Goal: Information Seeking & Learning: Learn about a topic

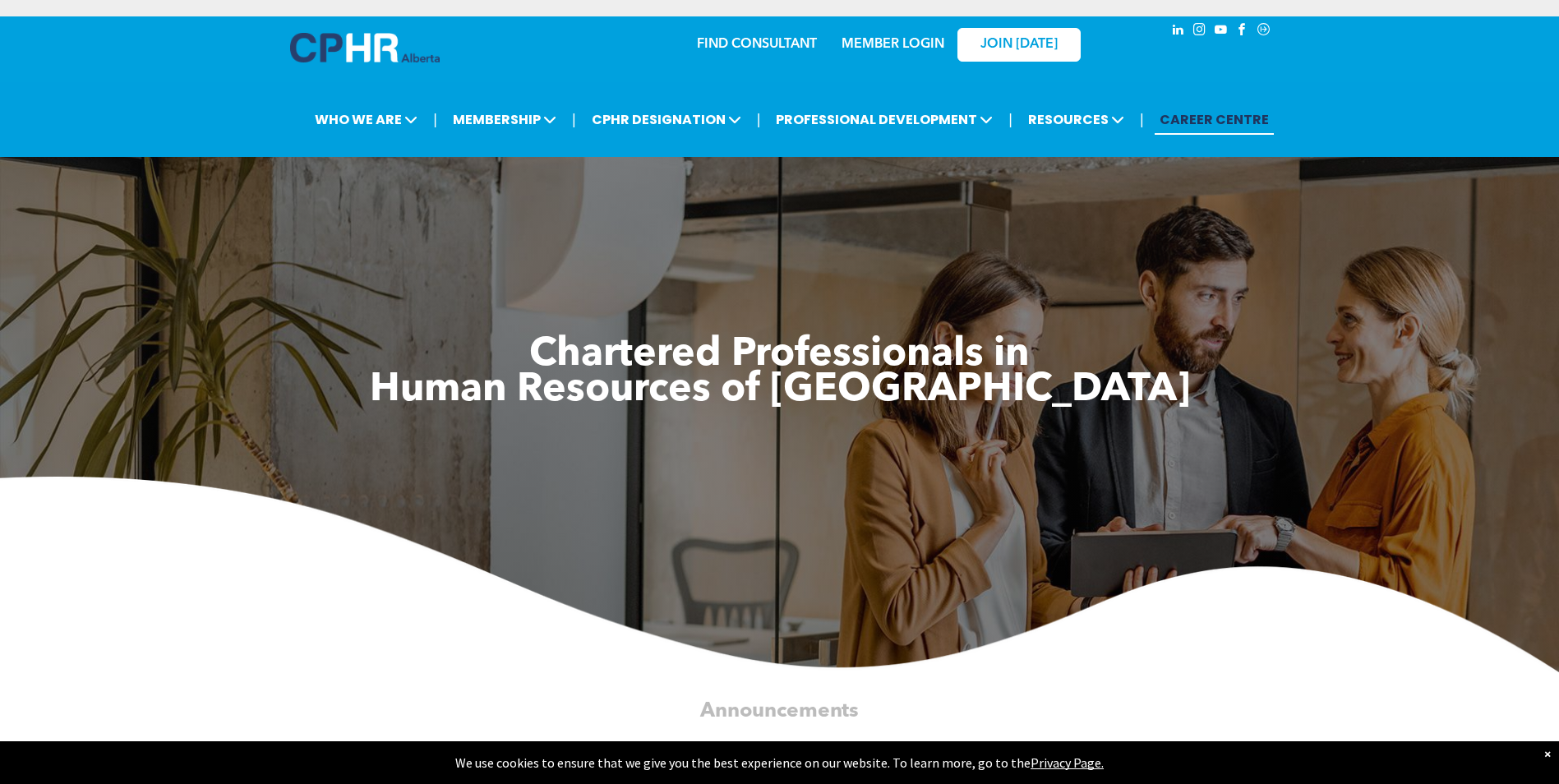
click at [893, 45] on link "MEMBER LOGIN" at bounding box center [892, 44] width 102 height 13
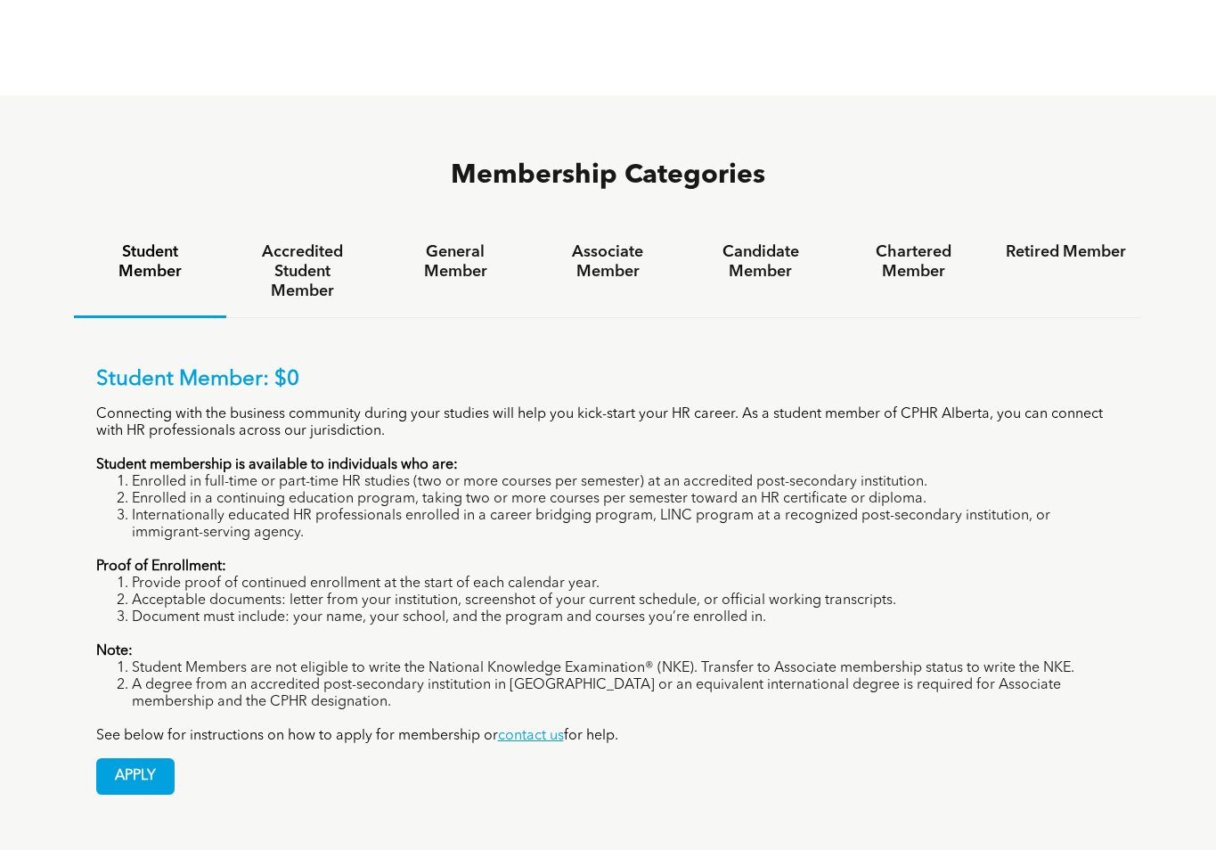
scroll to position [980, 0]
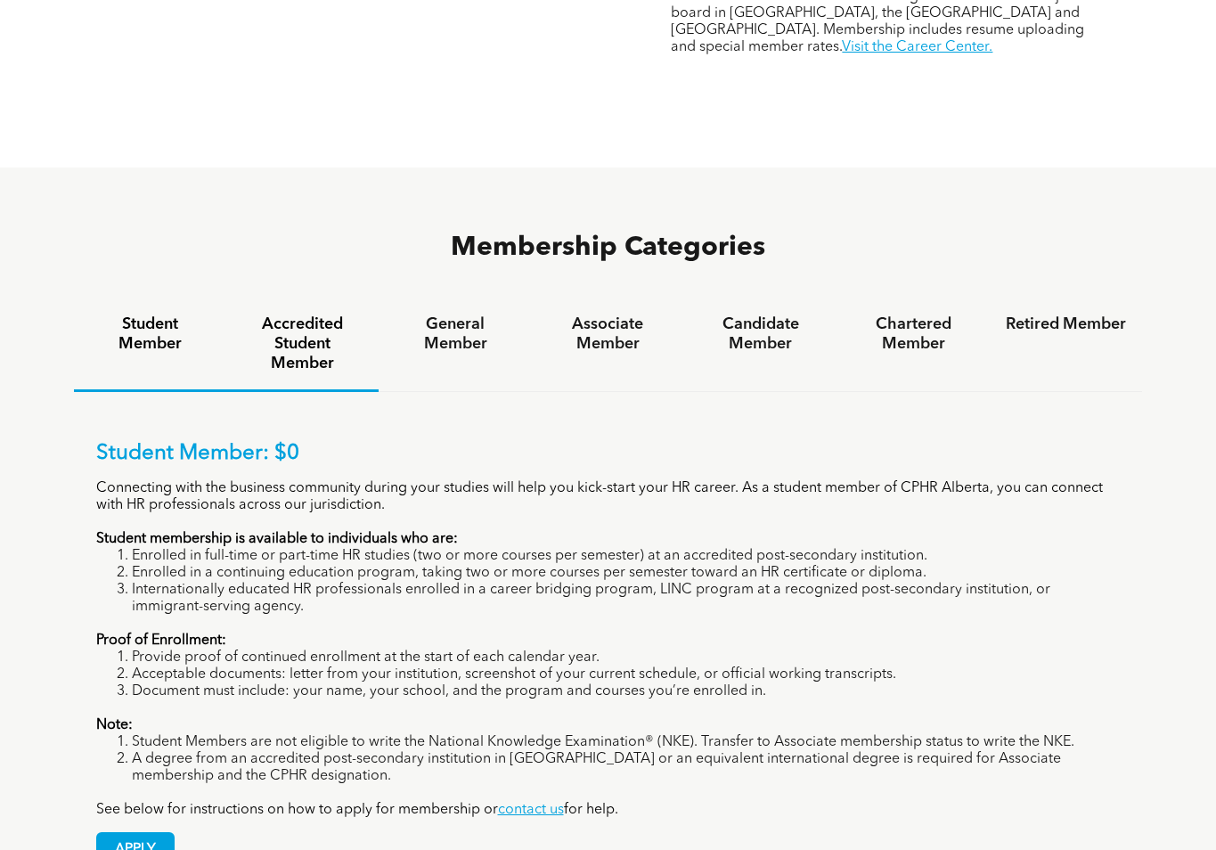
click at [314, 315] on h4 "Accredited Student Member" at bounding box center [302, 344] width 120 height 59
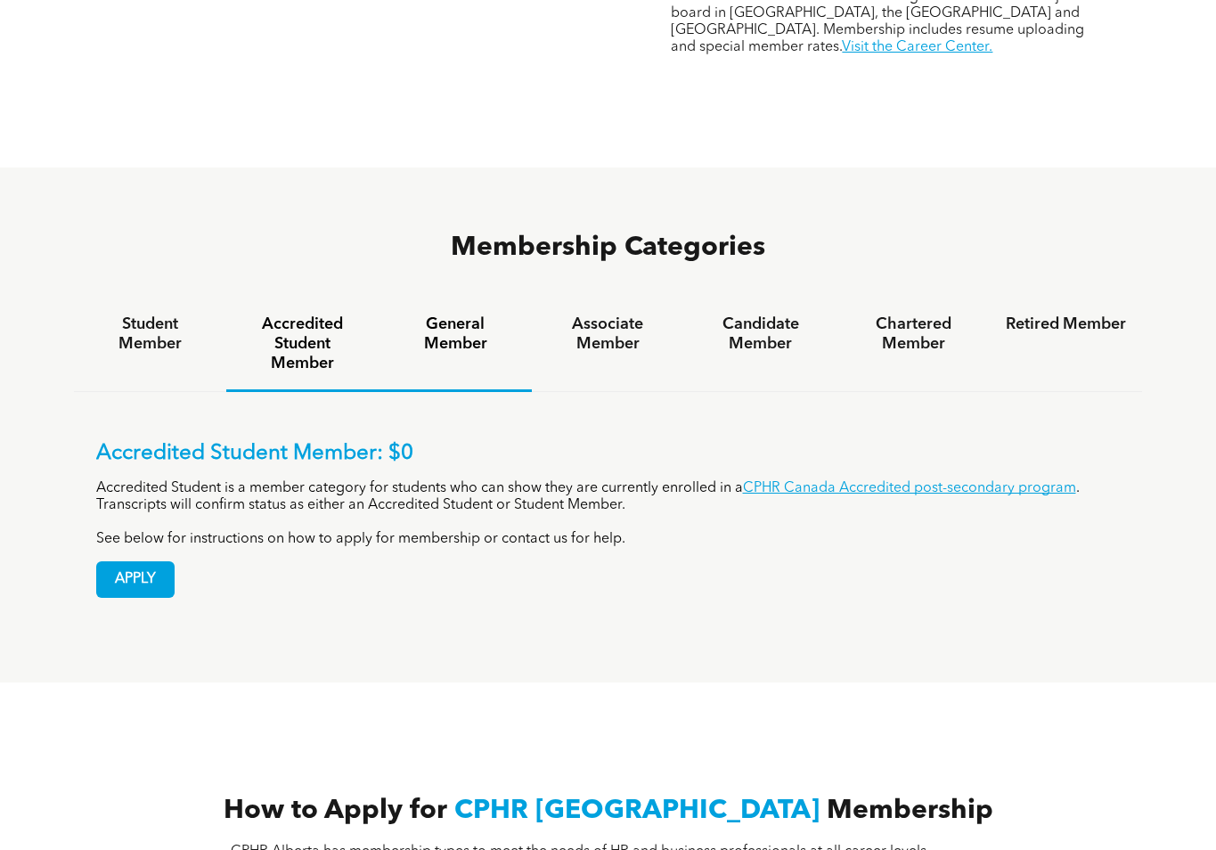
click at [439, 315] on h4 "General Member" at bounding box center [455, 334] width 120 height 39
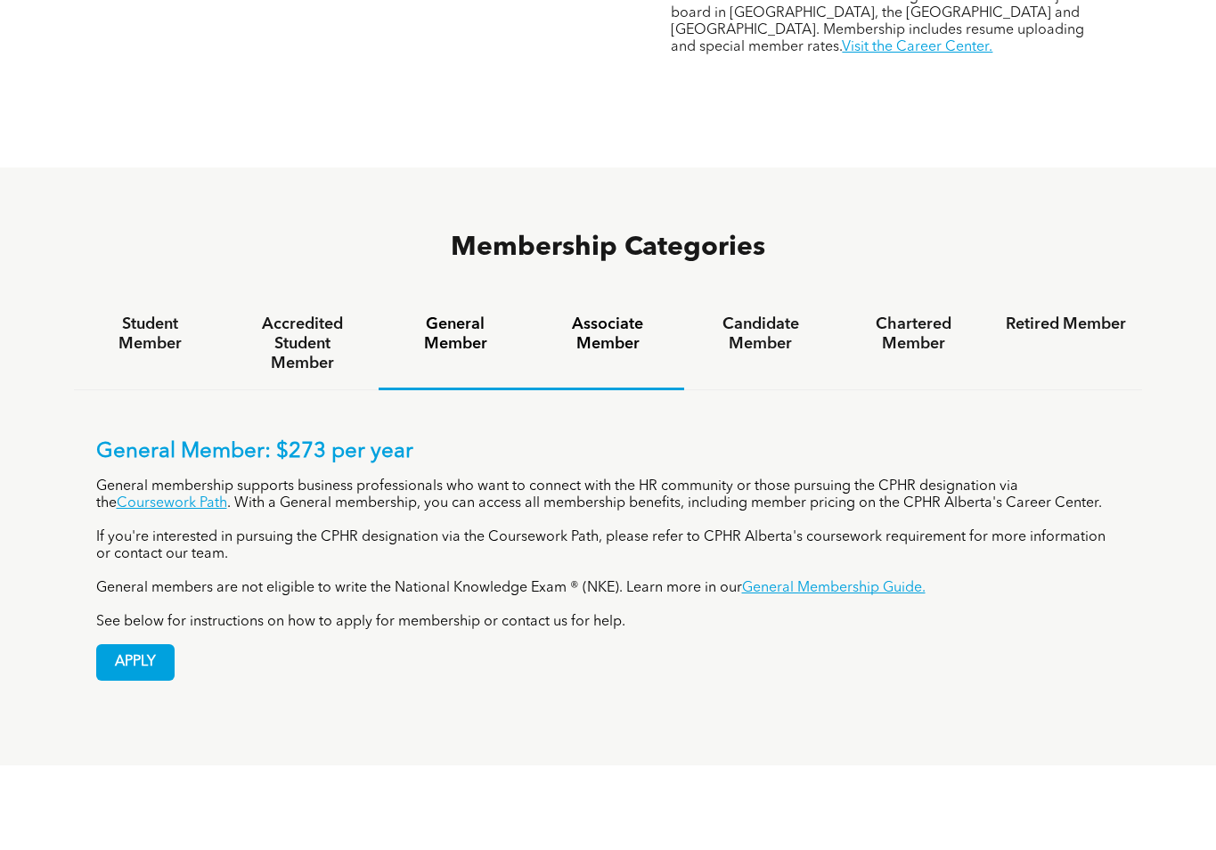
click at [608, 315] on h4 "Associate Member" at bounding box center [608, 334] width 120 height 39
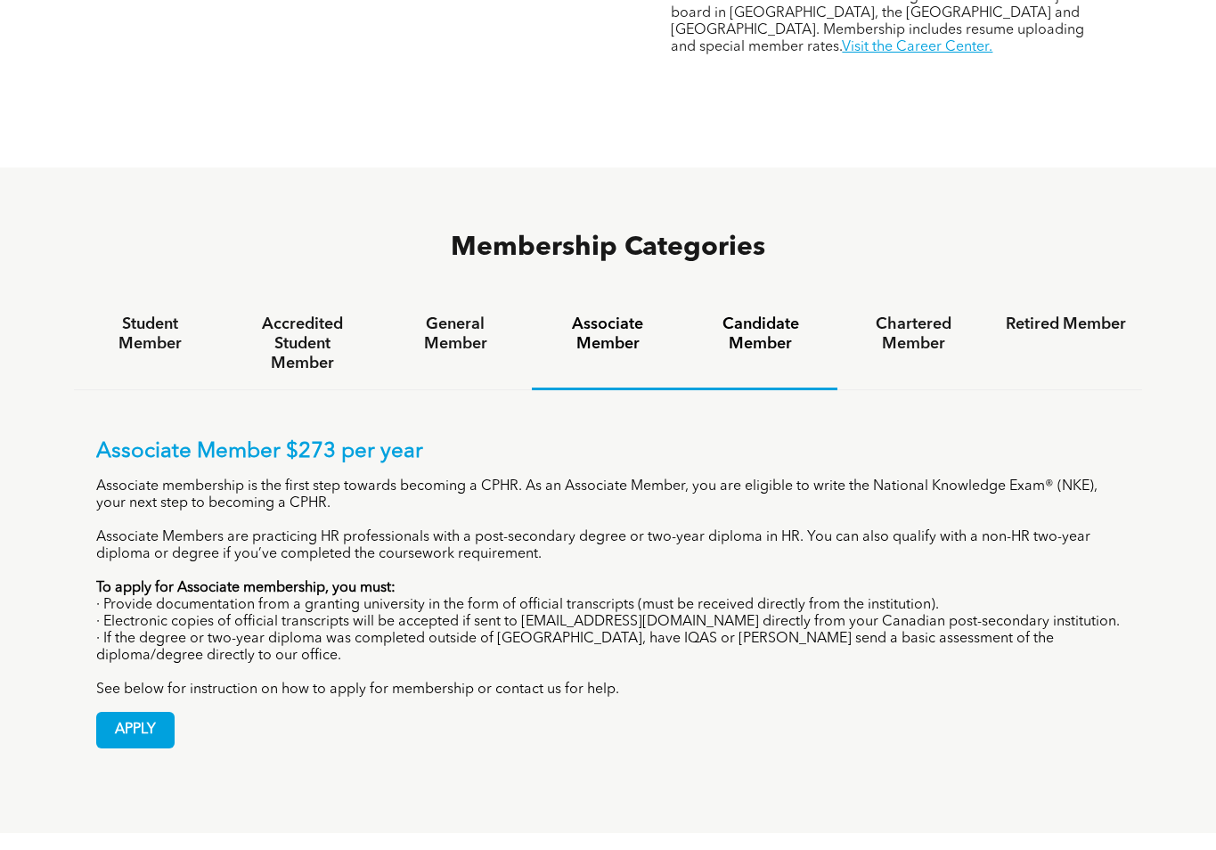
click at [752, 315] on h4 "Candidate Member" at bounding box center [760, 334] width 120 height 39
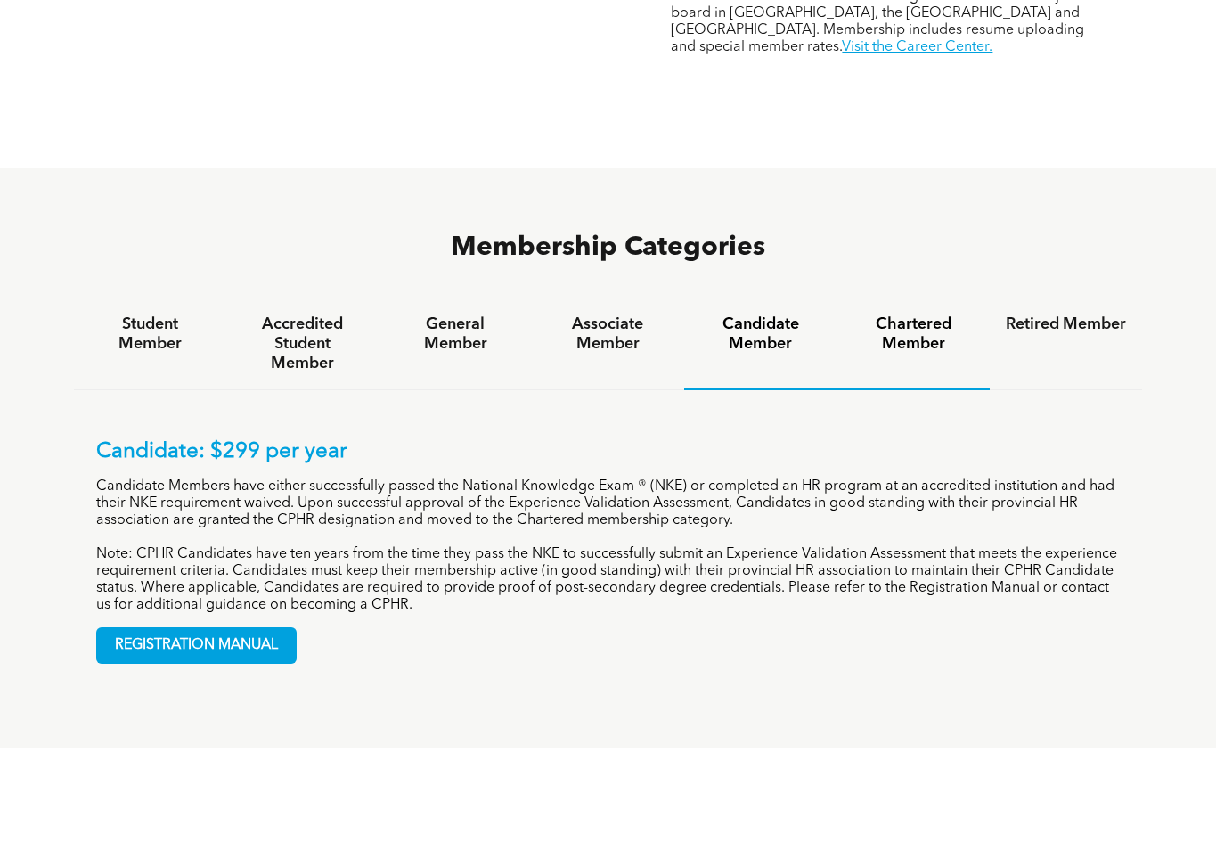
click at [919, 315] on h4 "Chartered Member" at bounding box center [914, 334] width 120 height 39
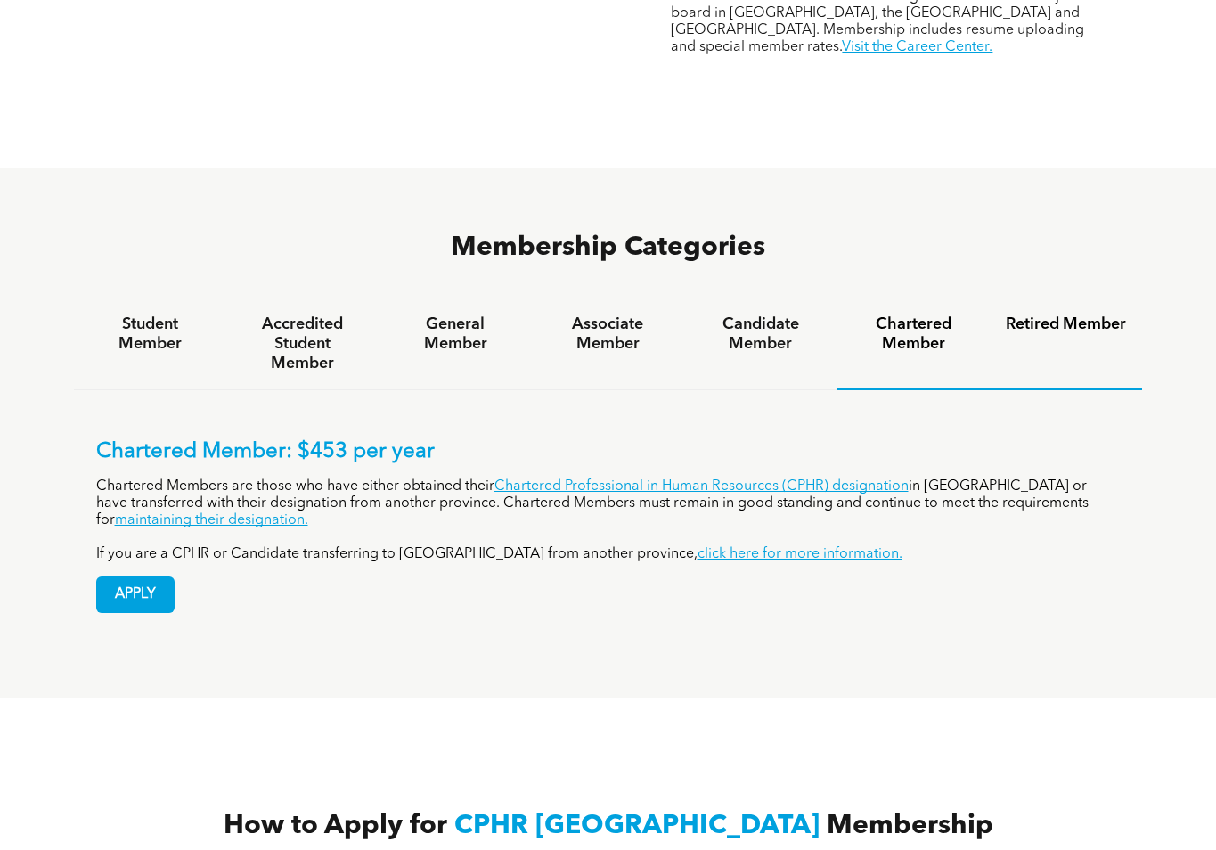
click at [1058, 315] on h4 "Retired Member" at bounding box center [1066, 325] width 120 height 20
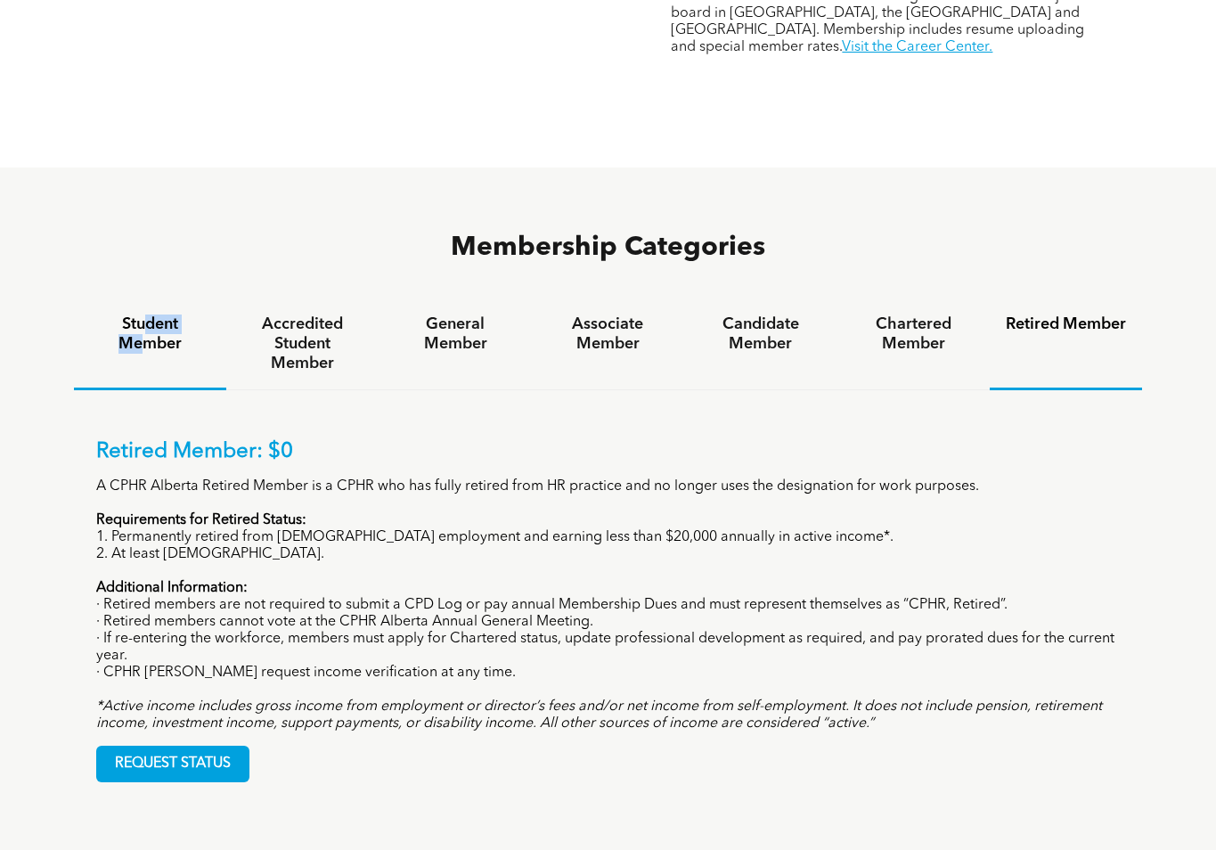
click at [147, 315] on h4 "Student Member" at bounding box center [150, 334] width 120 height 39
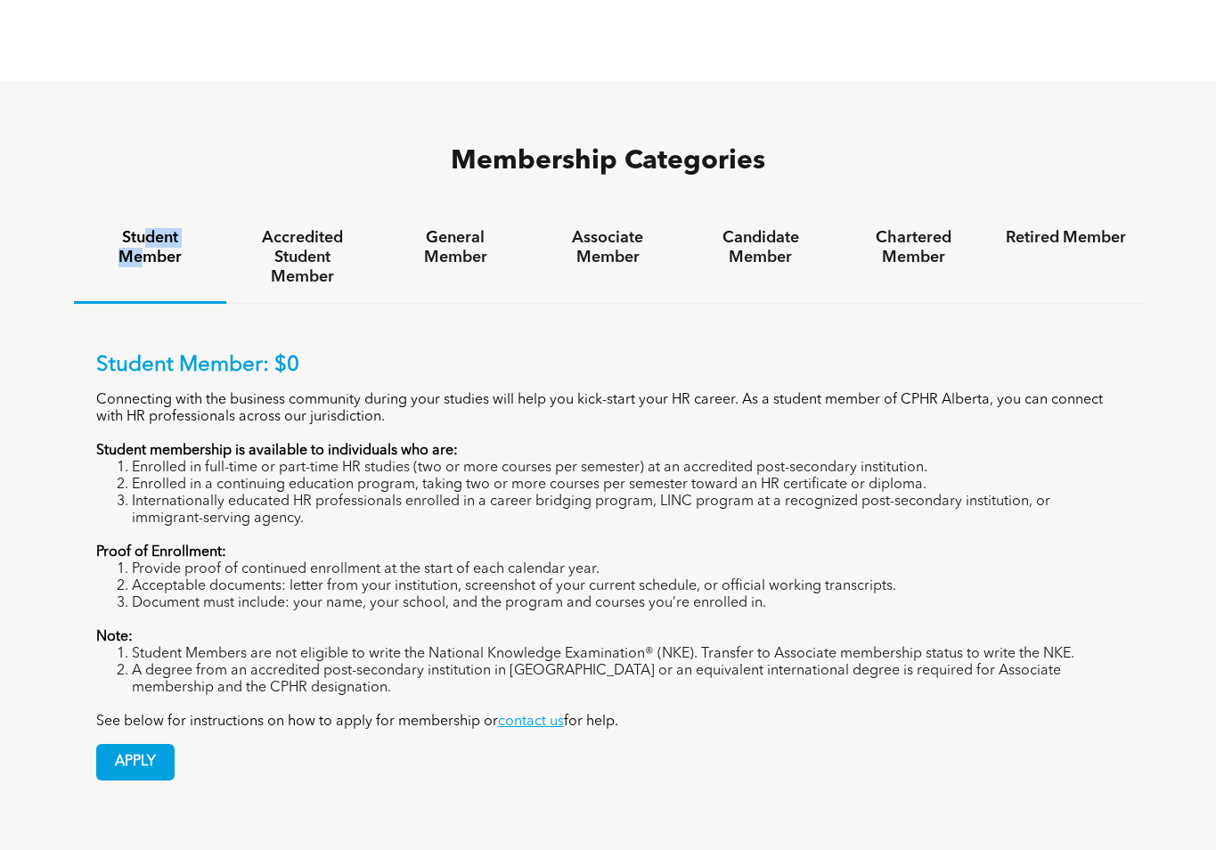
scroll to position [1158, 0]
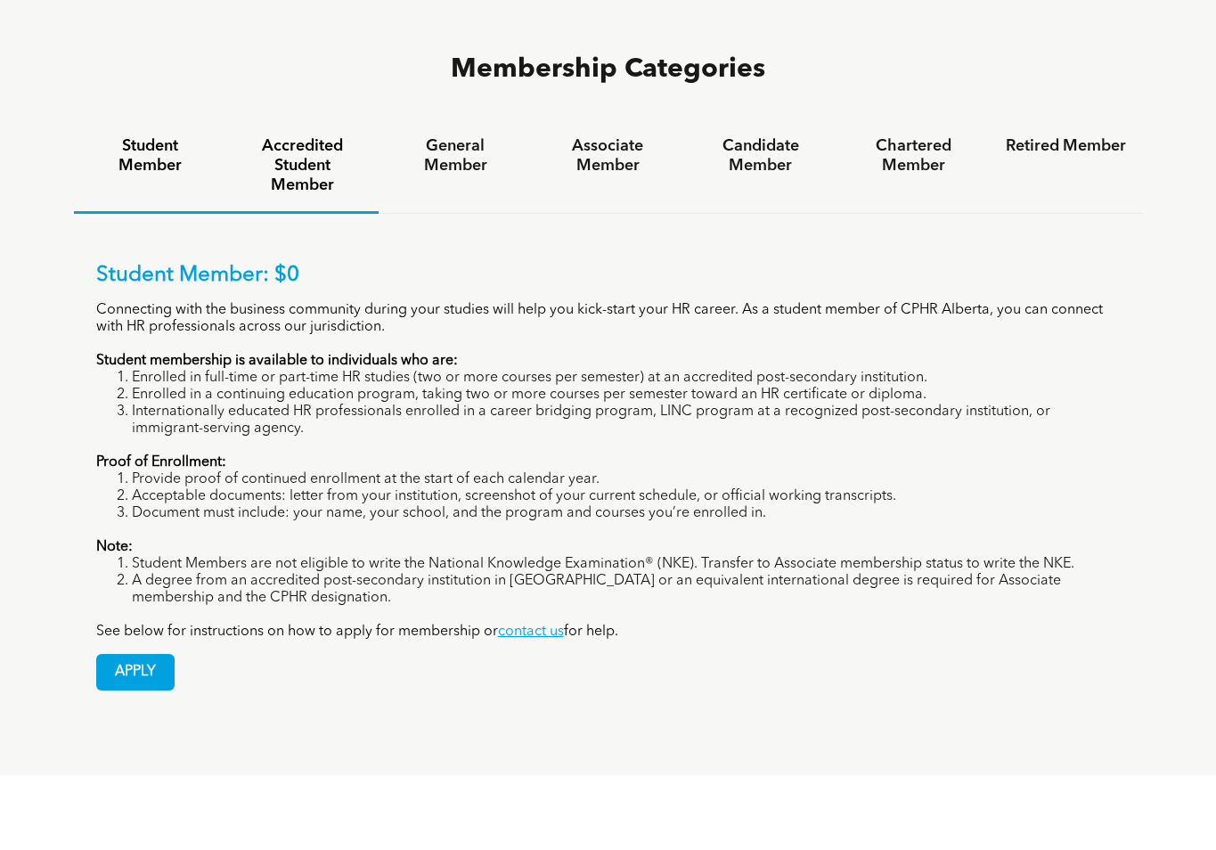
click at [302, 136] on h4 "Accredited Student Member" at bounding box center [302, 165] width 120 height 59
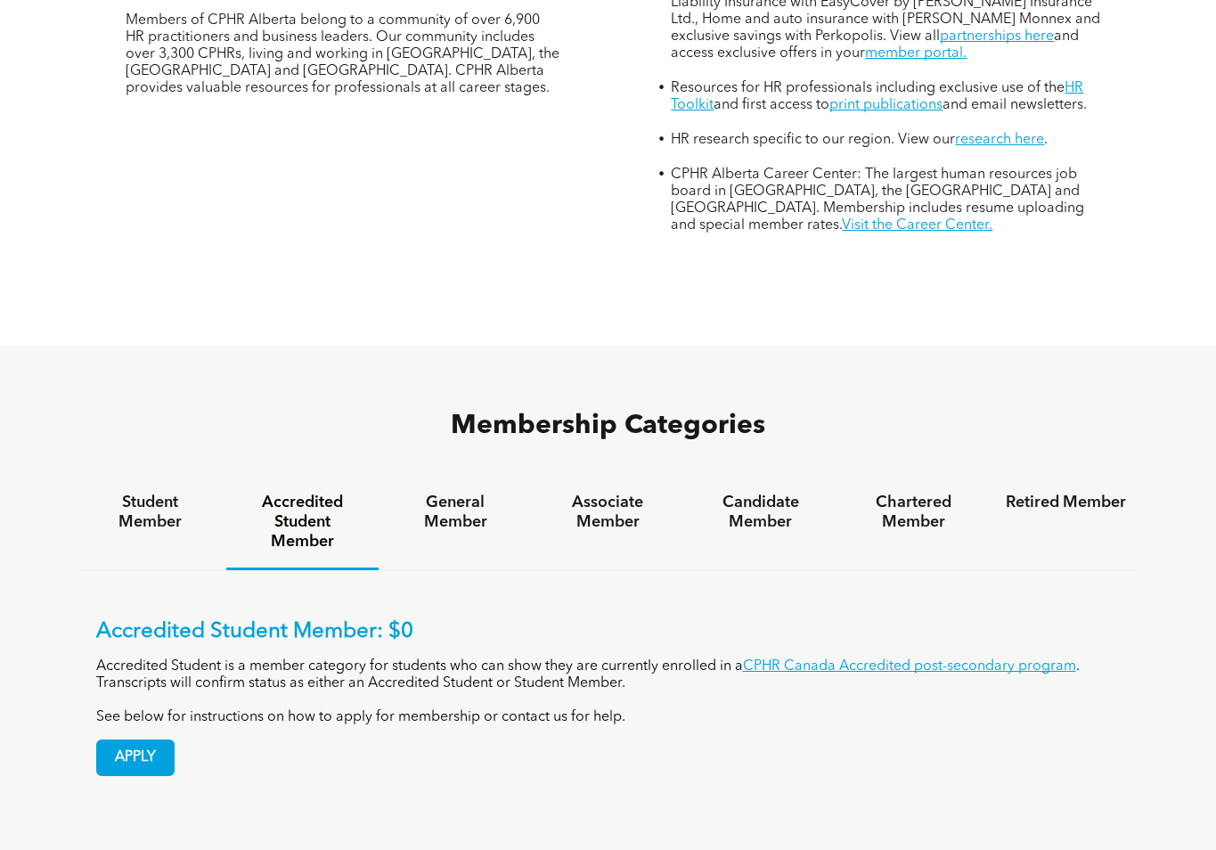
scroll to position [1069, 0]
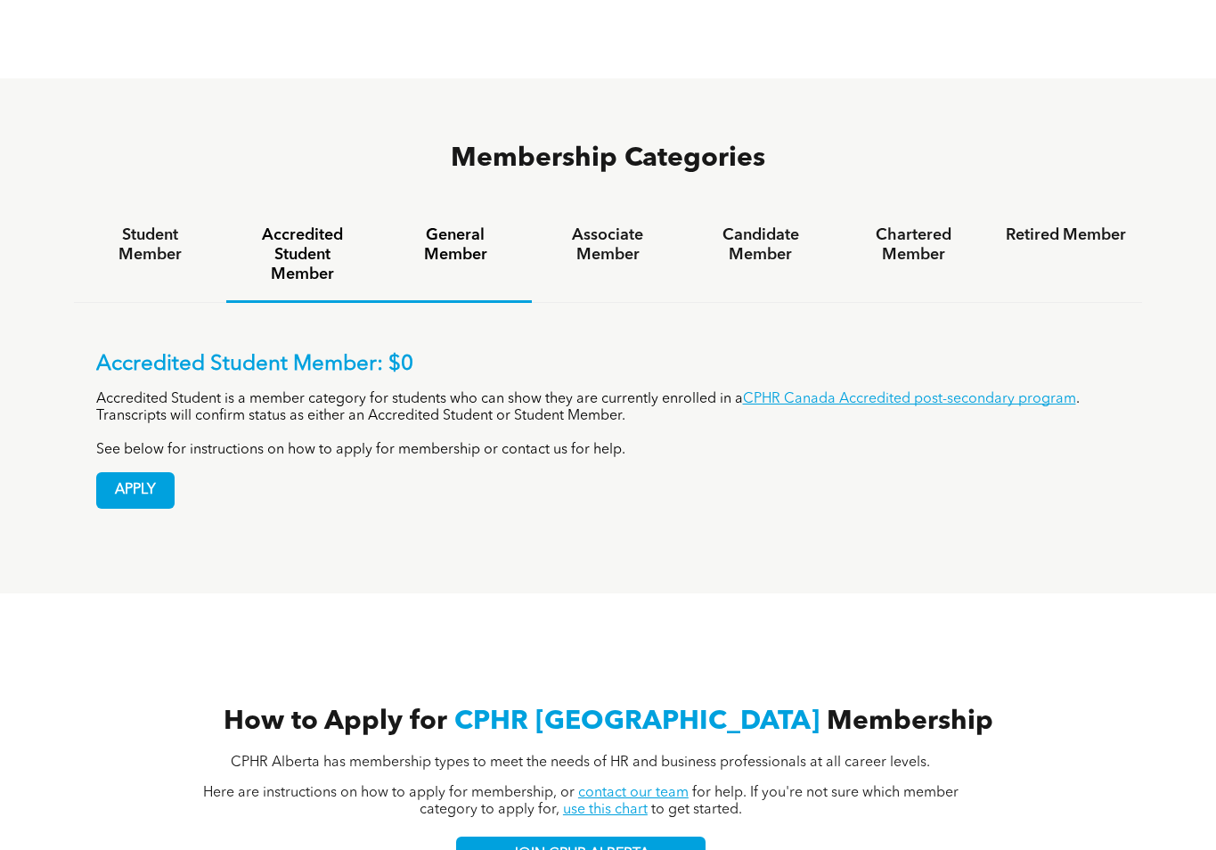
click at [464, 225] on h4 "General Member" at bounding box center [455, 244] width 120 height 39
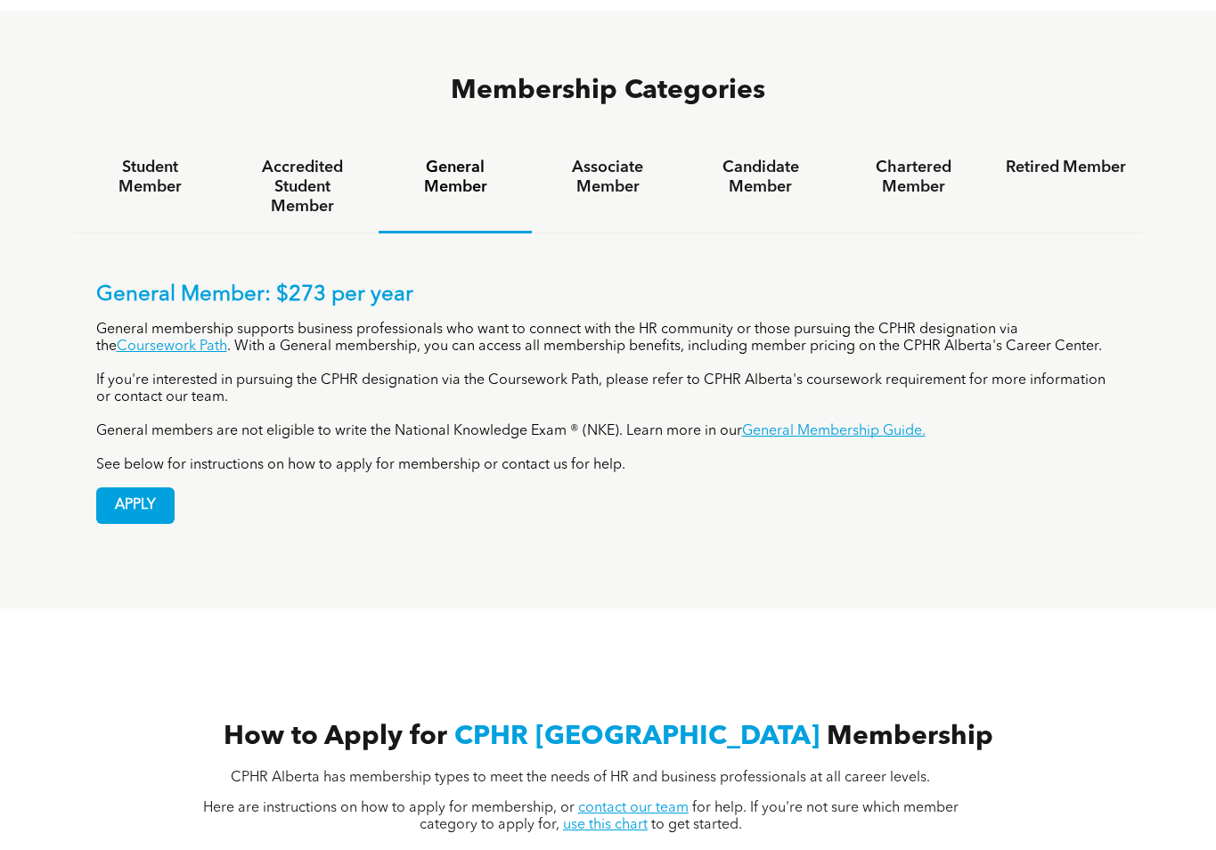
scroll to position [1158, 0]
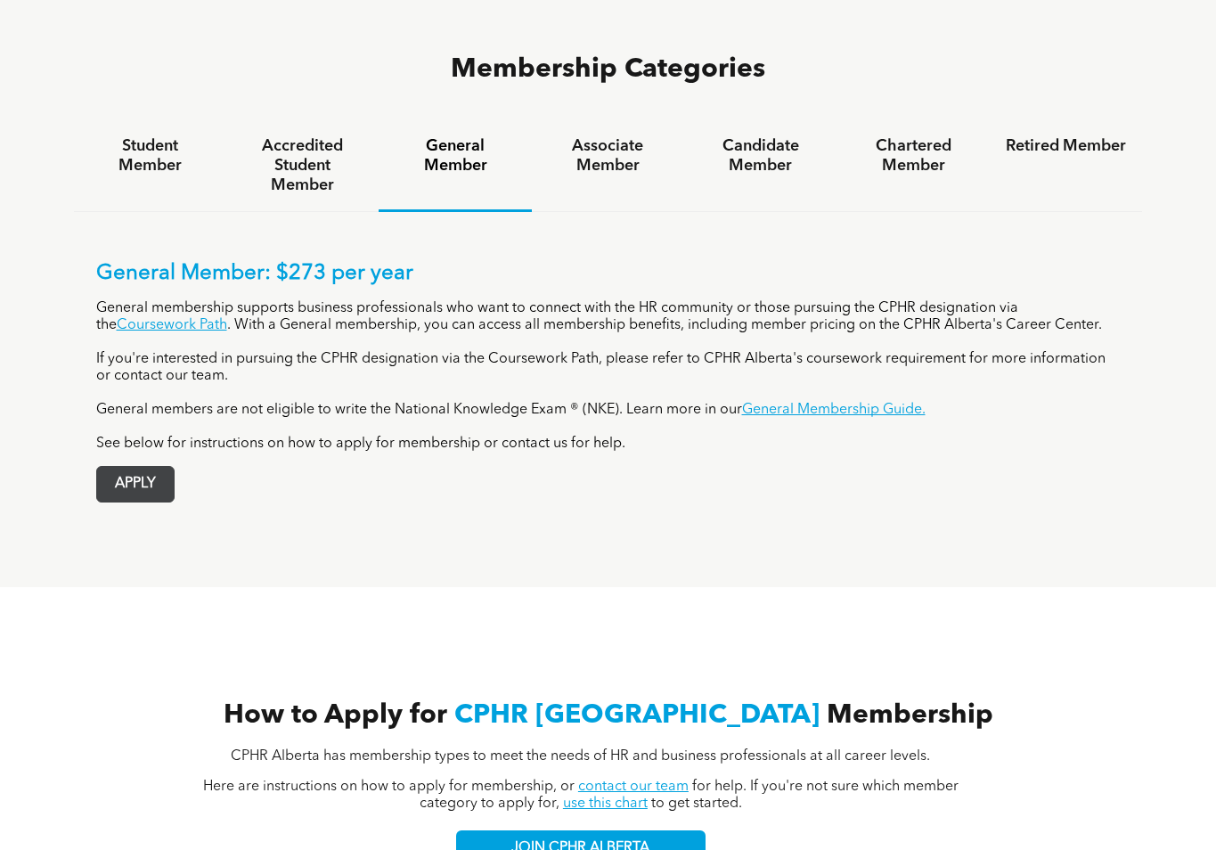
click at [135, 467] on span "APPLY" at bounding box center [135, 484] width 77 height 35
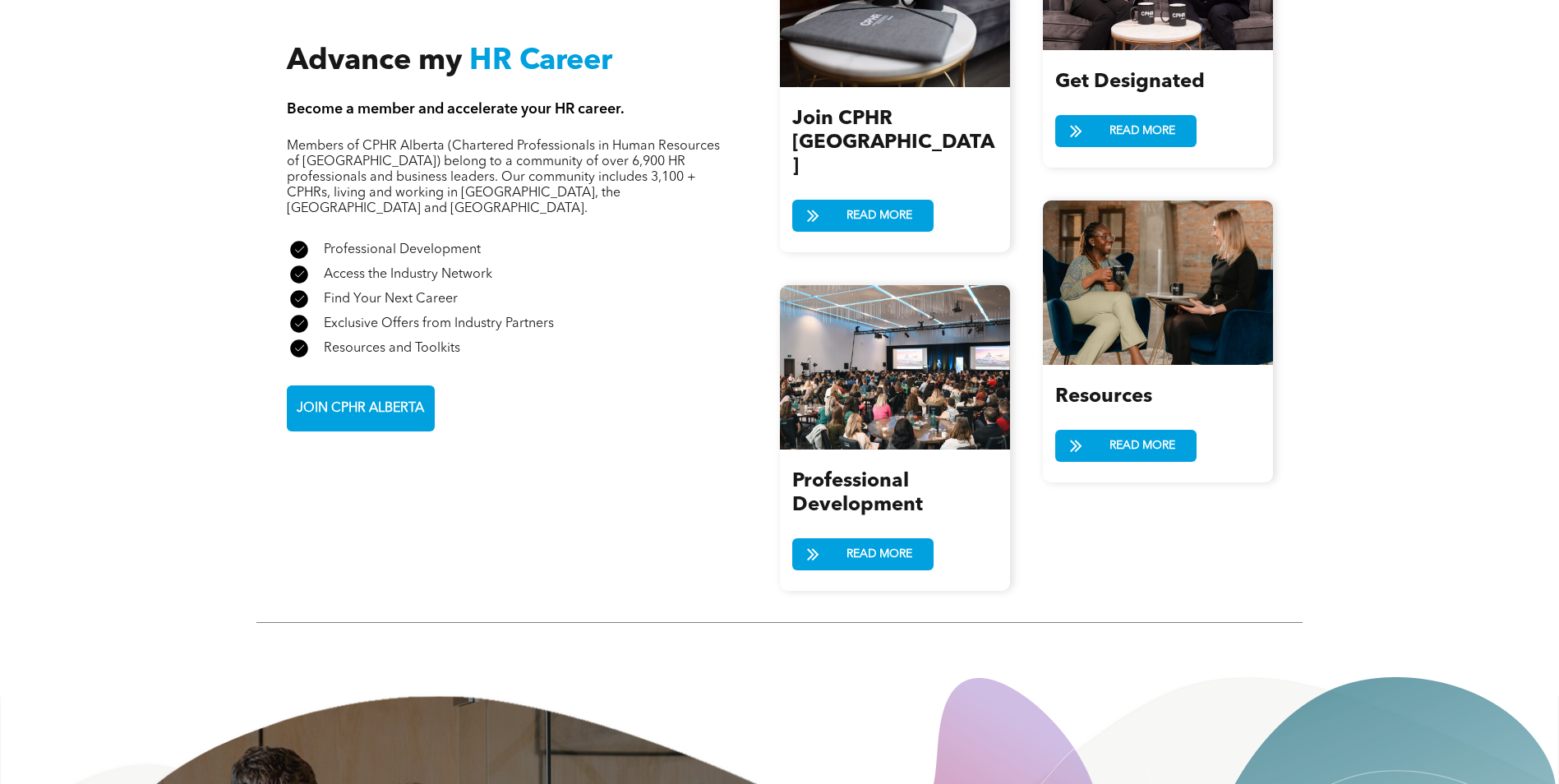
scroll to position [1808, 0]
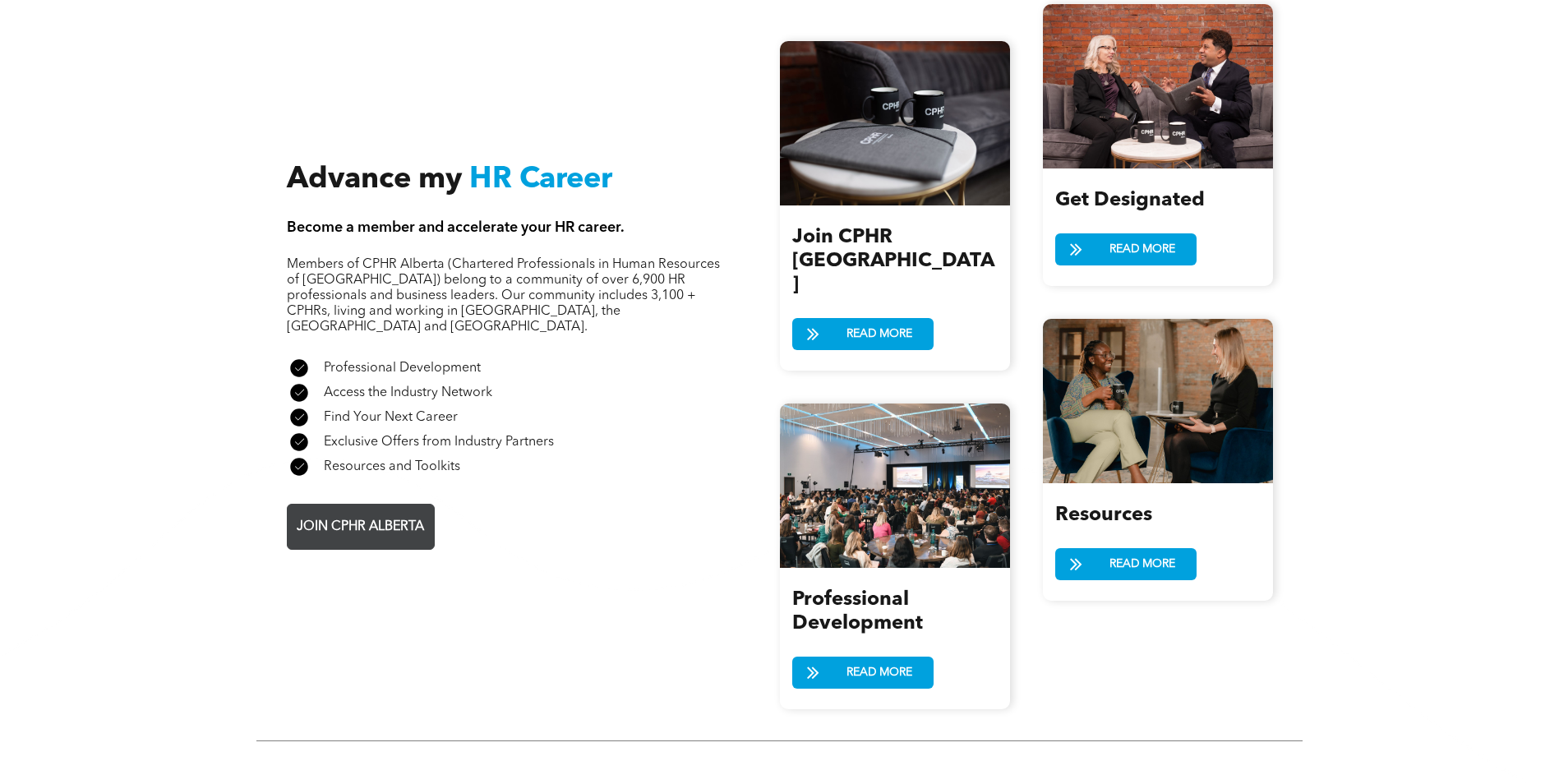
click at [374, 511] on span "JOIN CPHR ALBERTA" at bounding box center [360, 527] width 139 height 32
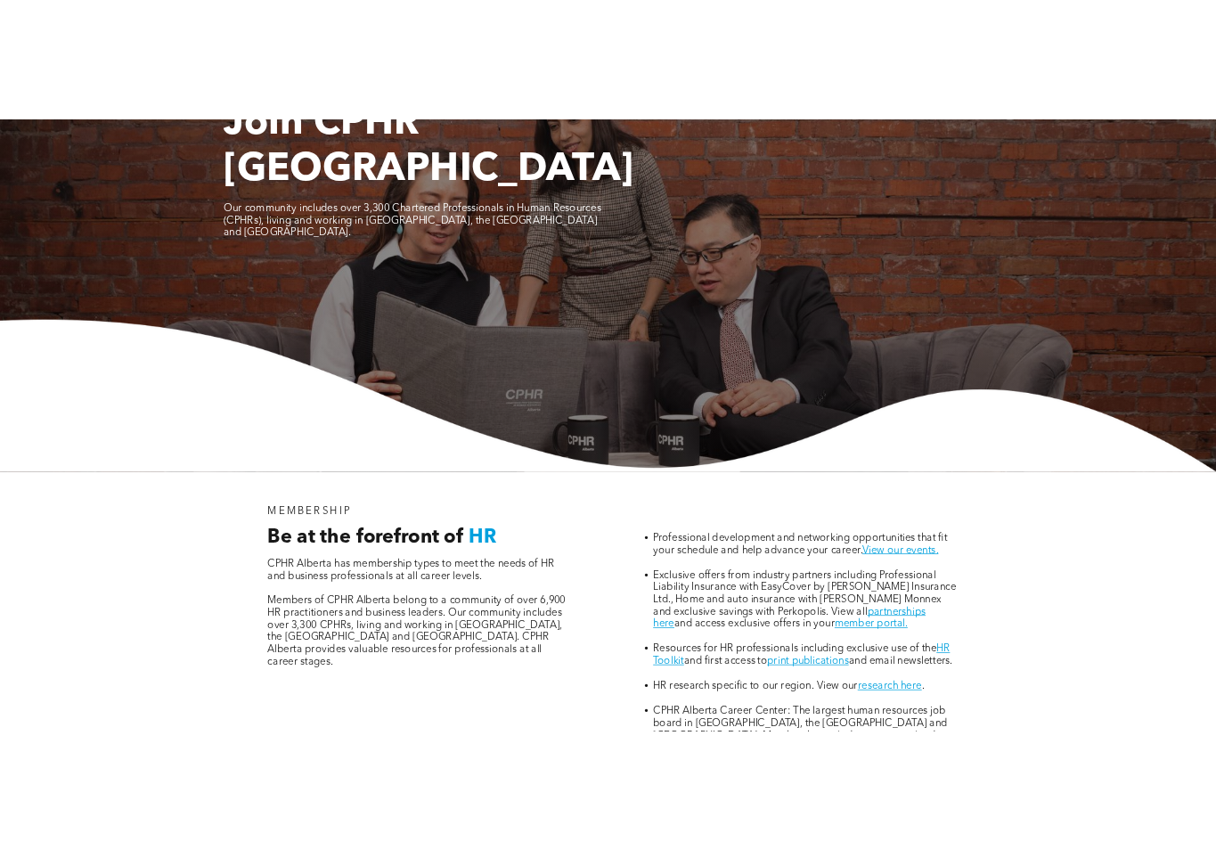
scroll to position [445, 0]
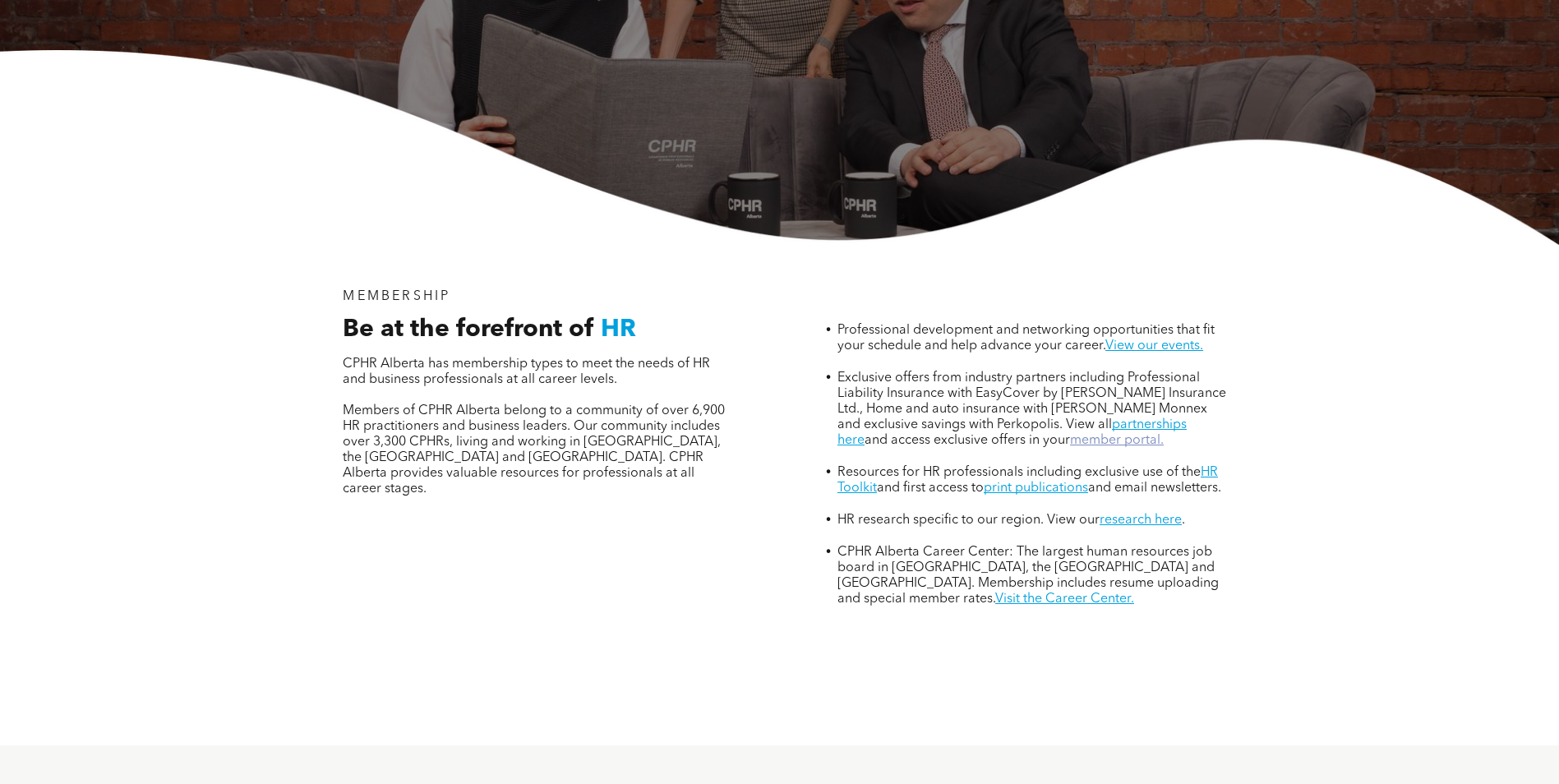
click at [1086, 434] on link "member portal." at bounding box center [1117, 440] width 94 height 13
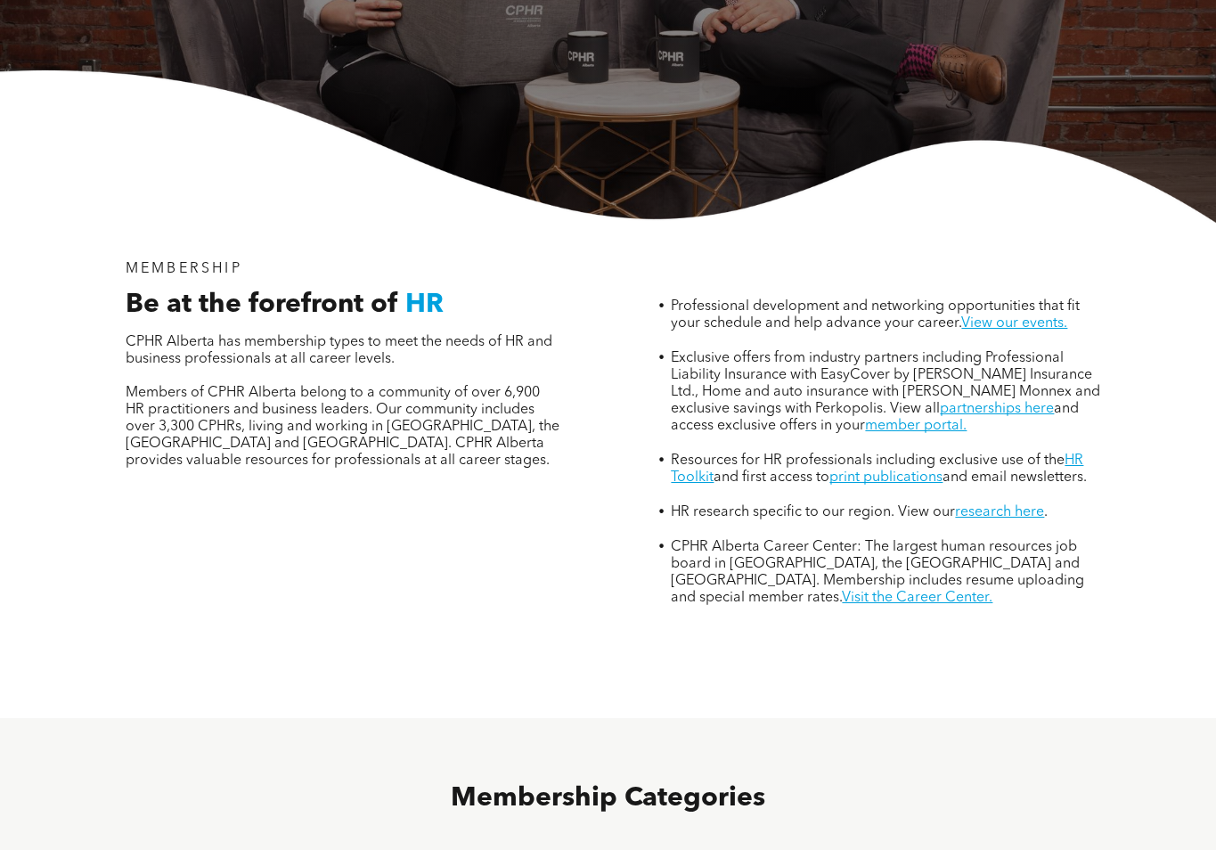
scroll to position [0, 0]
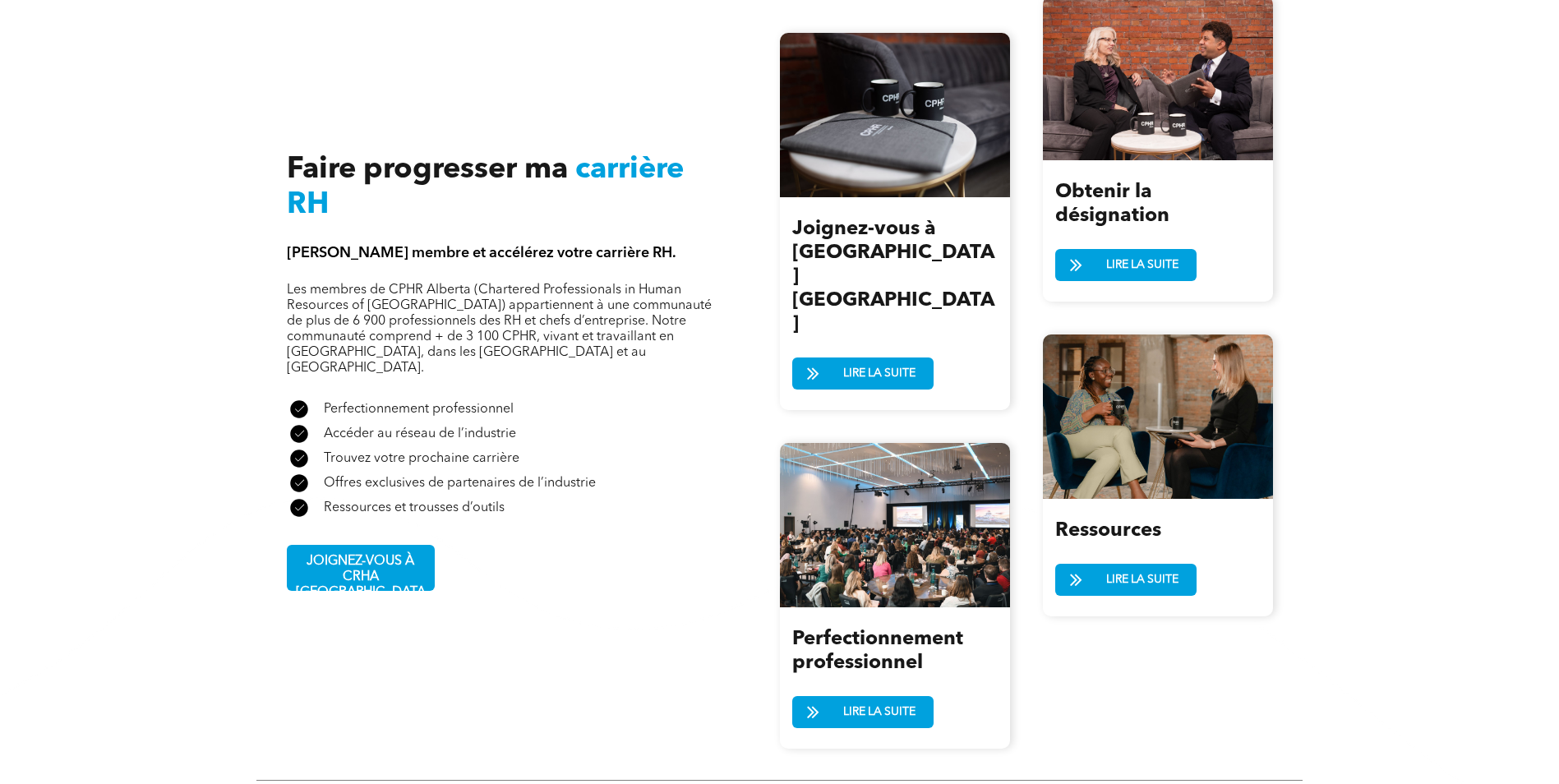
scroll to position [1808, 0]
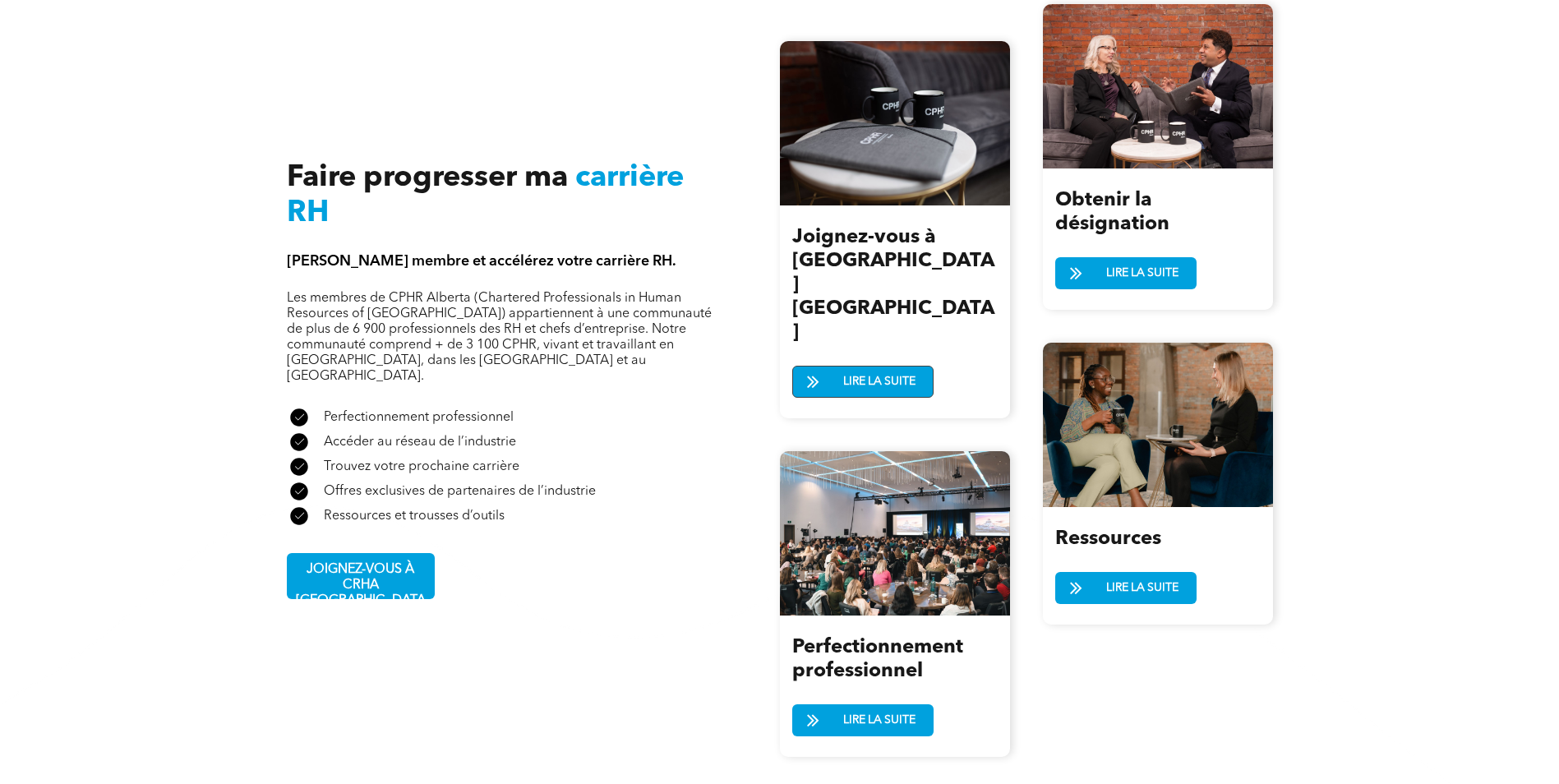
click at [836, 365] on link "LIRE LA SUITE" at bounding box center [863, 381] width 141 height 32
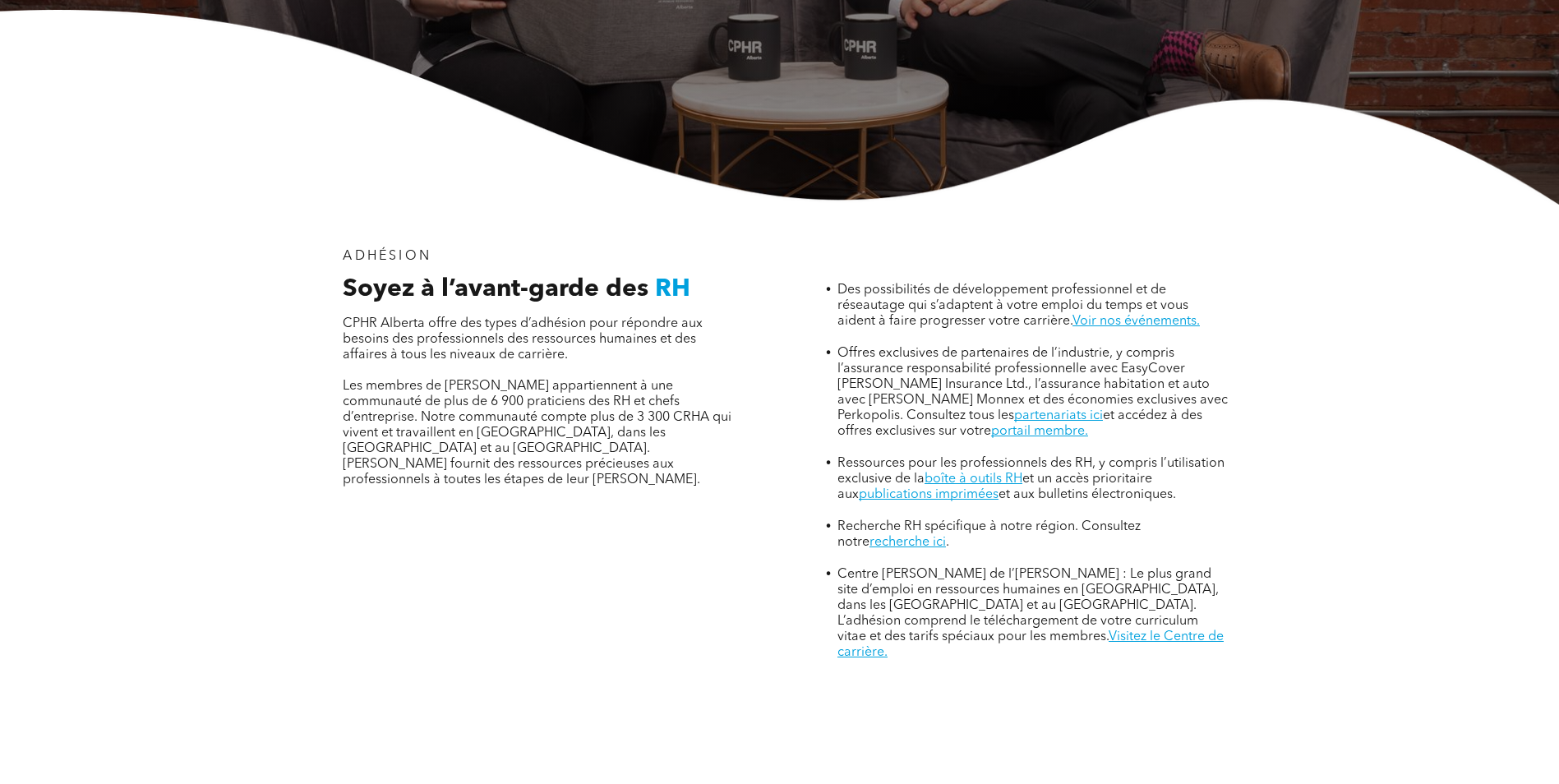
scroll to position [576, 0]
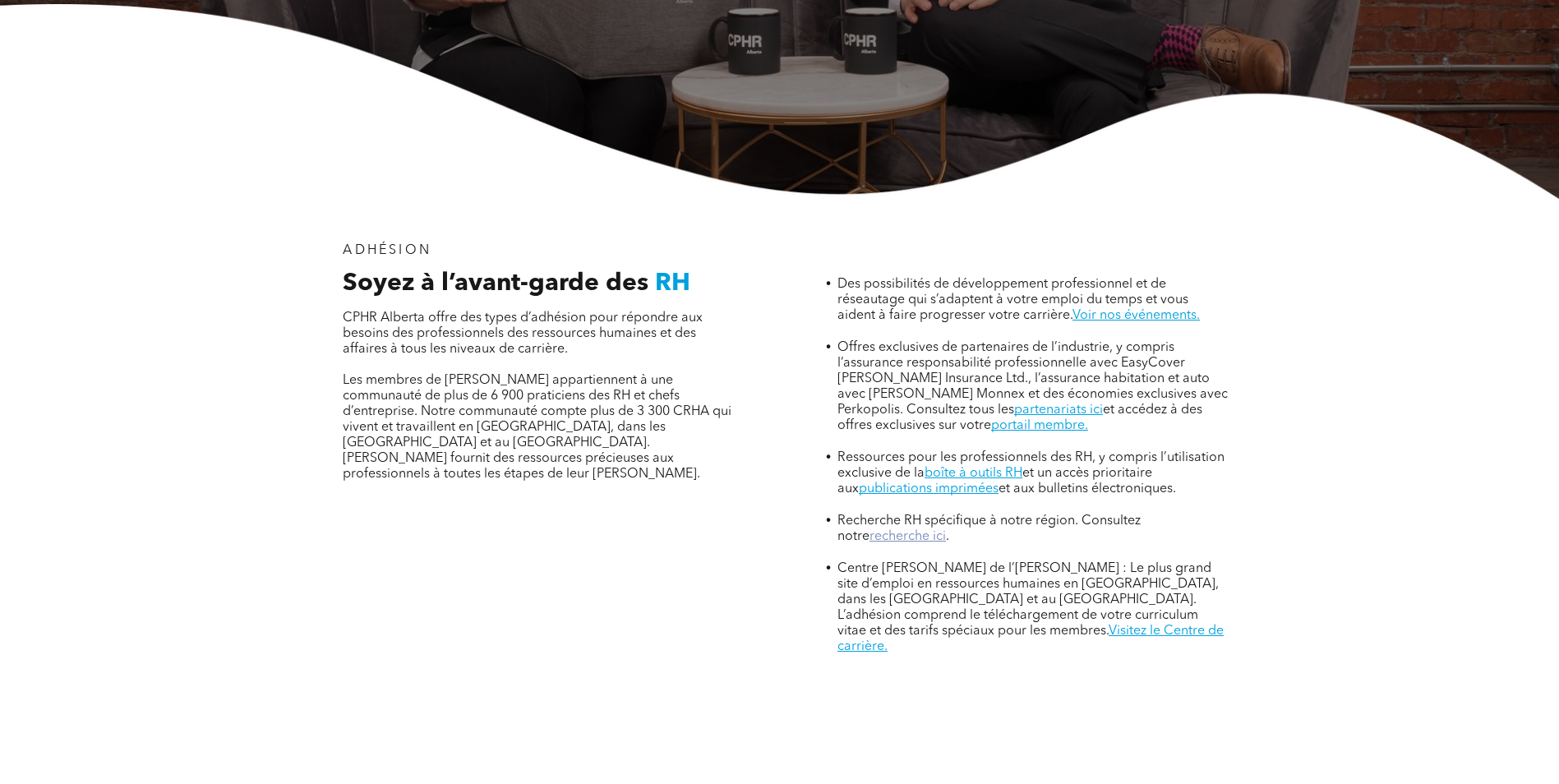
click at [870, 530] on link "recherche ici" at bounding box center [908, 537] width 77 height 13
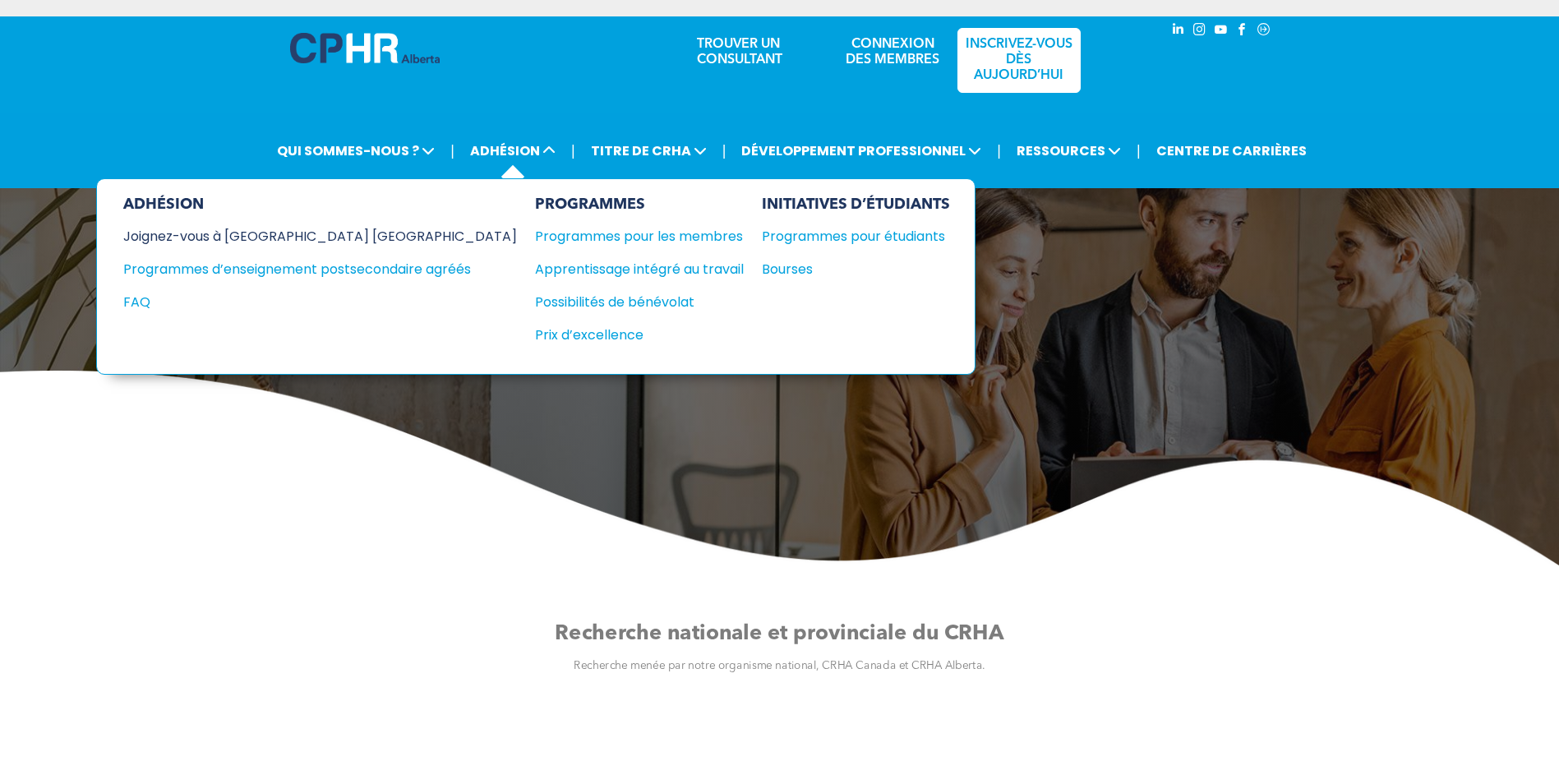
click at [239, 234] on div "Joignez-vous à [GEOGRAPHIC_DATA] [GEOGRAPHIC_DATA]" at bounding box center [301, 236] width 354 height 20
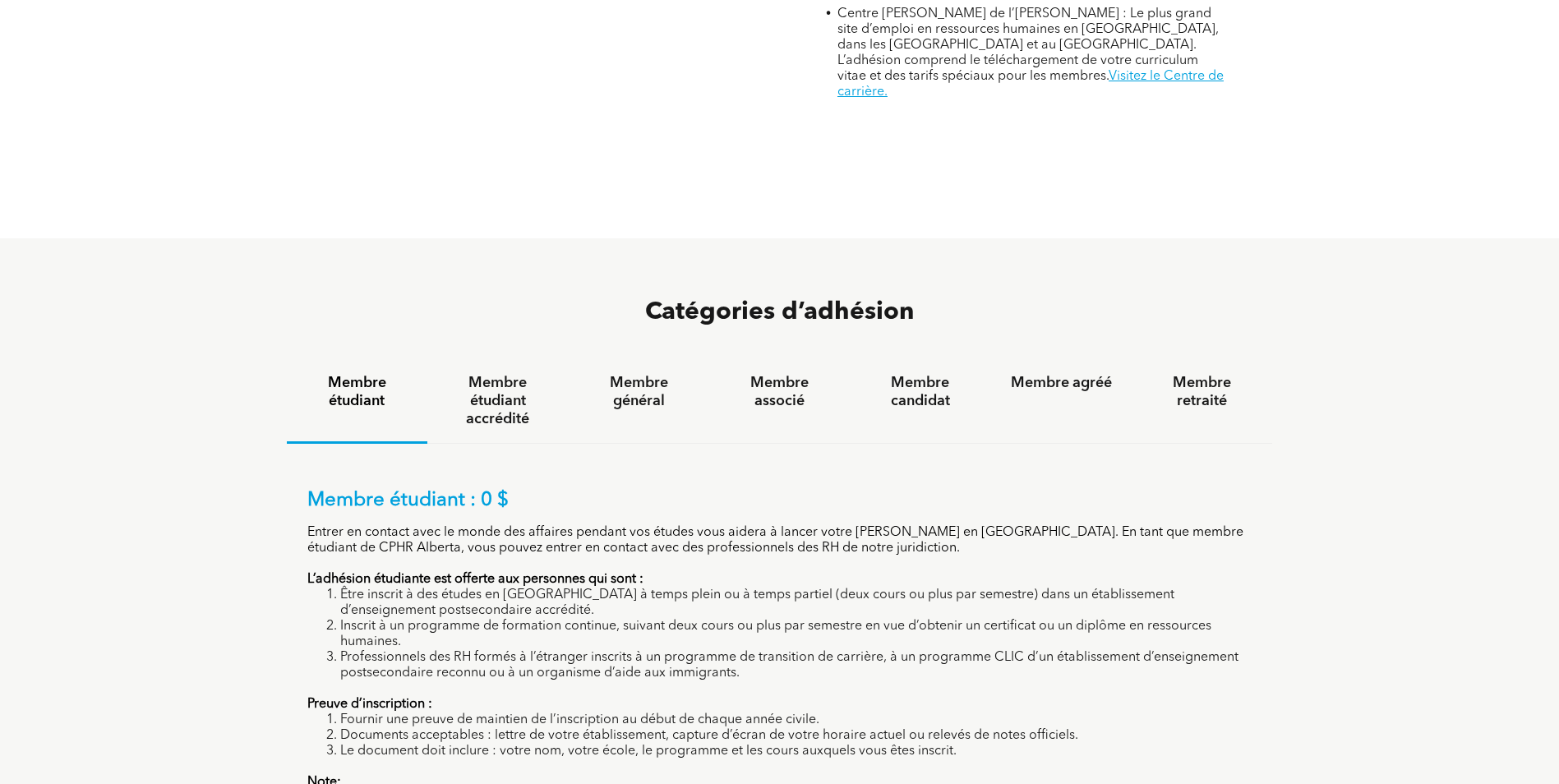
scroll to position [1232, 0]
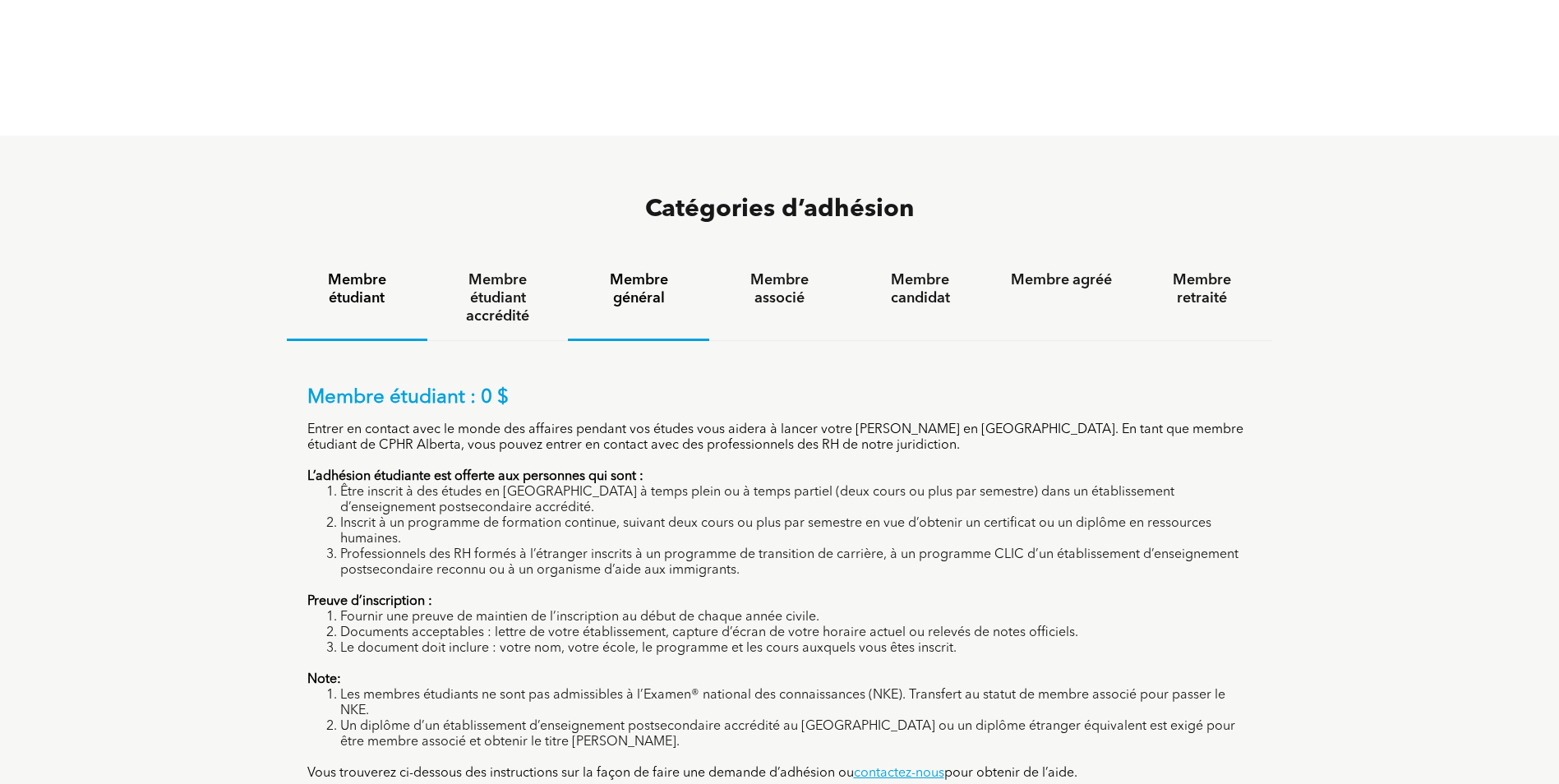
click at [640, 271] on h4 "Membre général" at bounding box center [638, 289] width 111 height 36
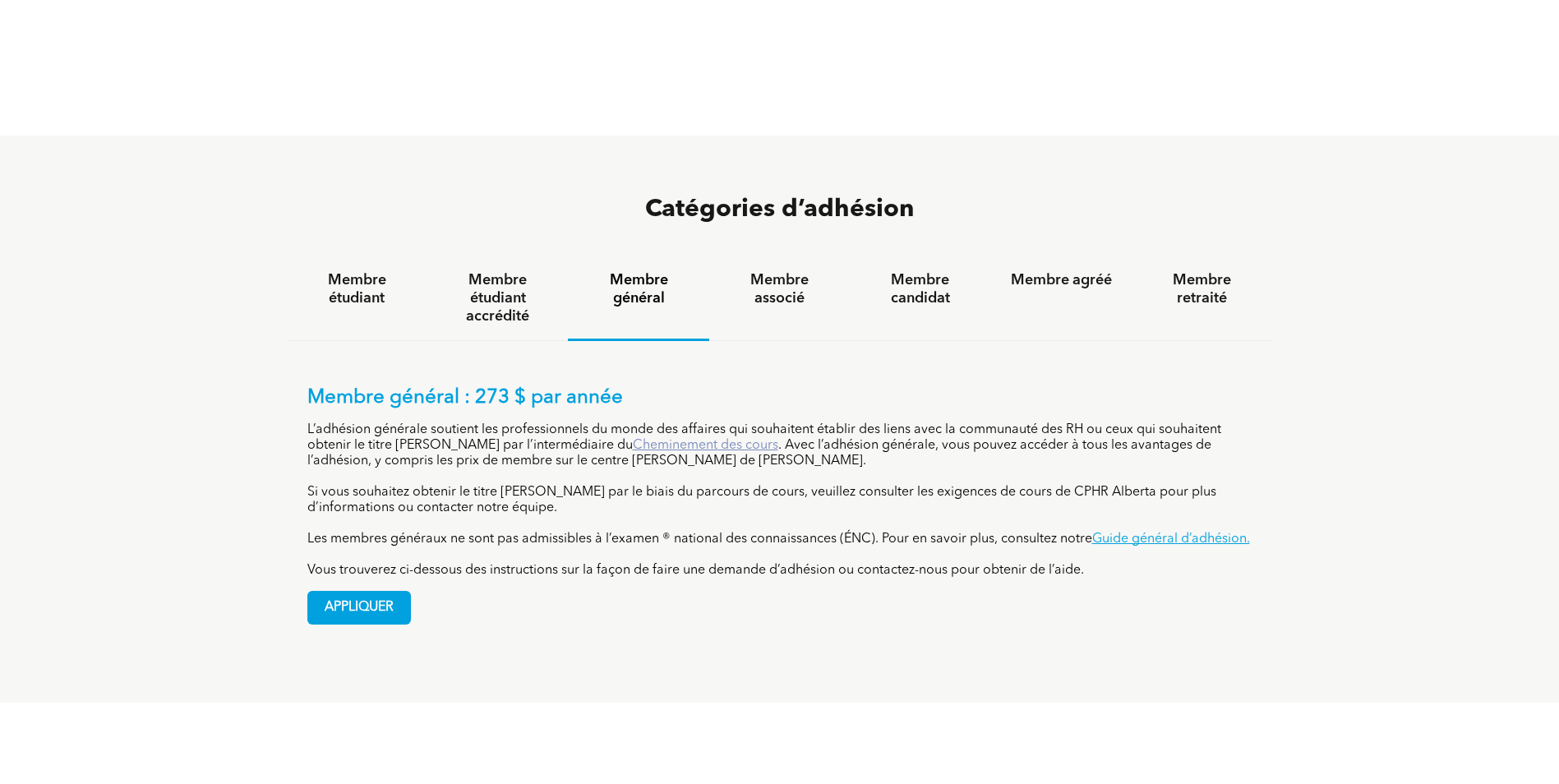
click at [658, 439] on link "Cheminement des cours" at bounding box center [706, 445] width 146 height 13
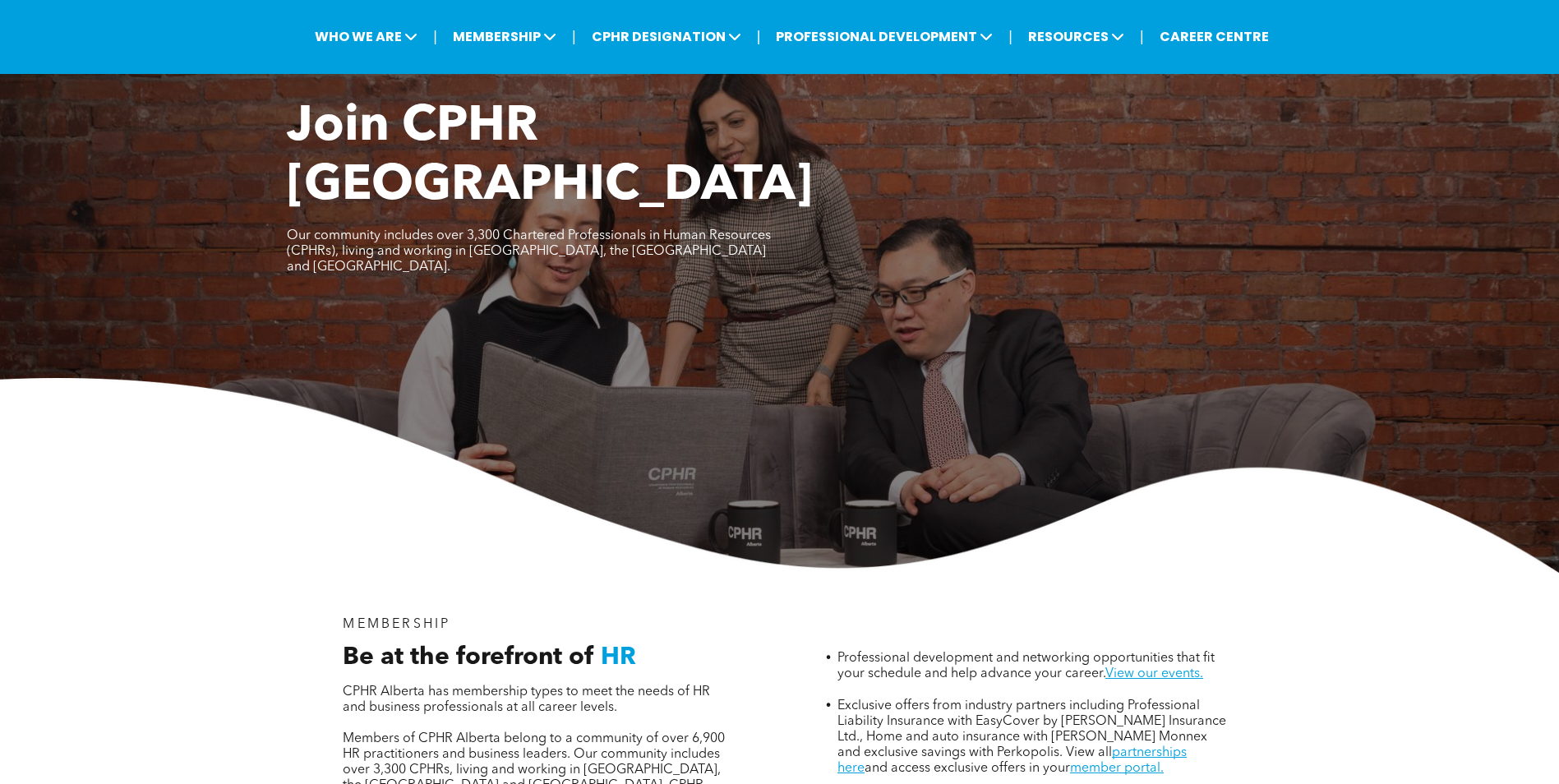
scroll to position [0, 0]
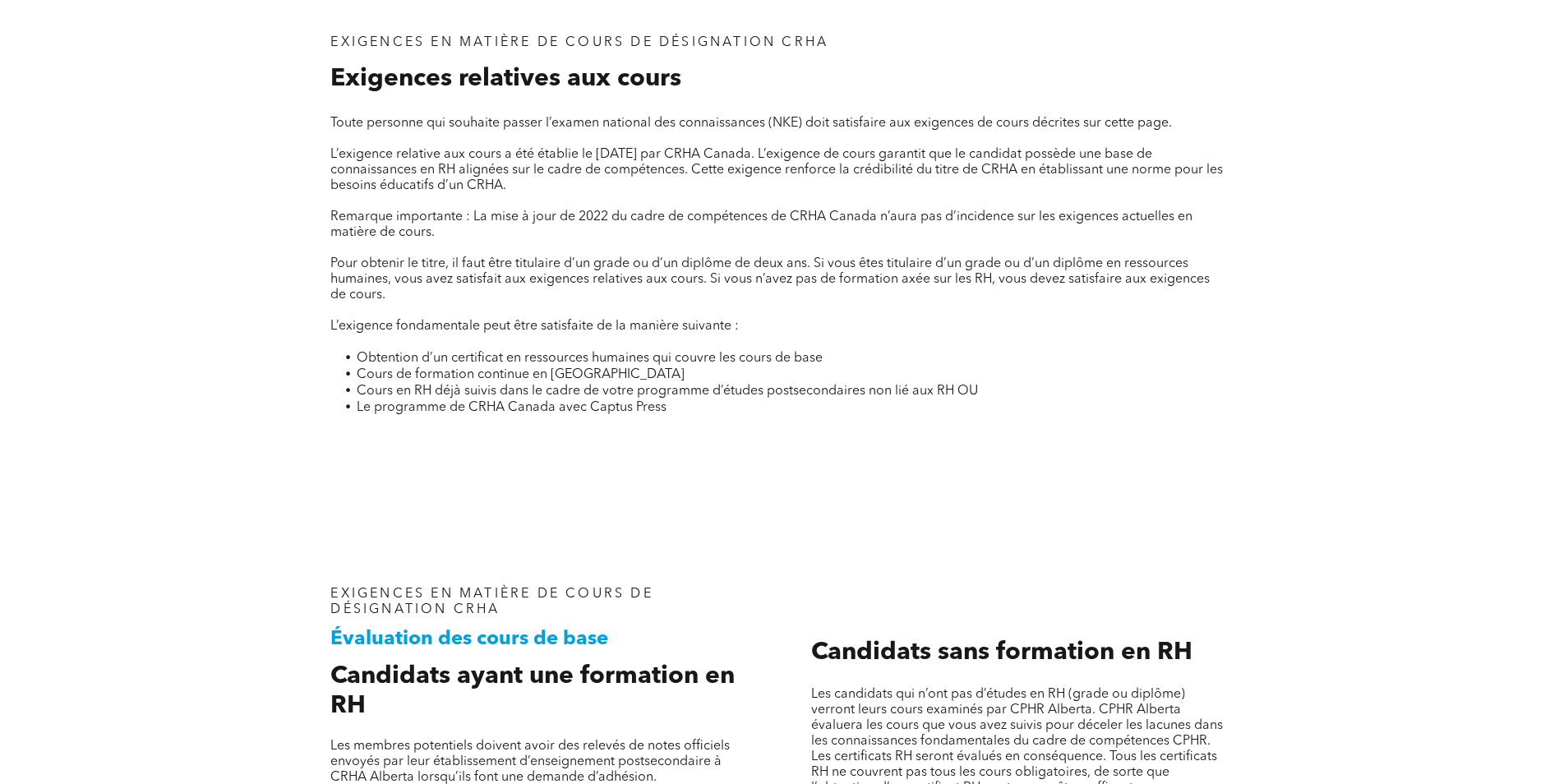
scroll to position [328, 0]
